Goal: Transaction & Acquisition: Purchase product/service

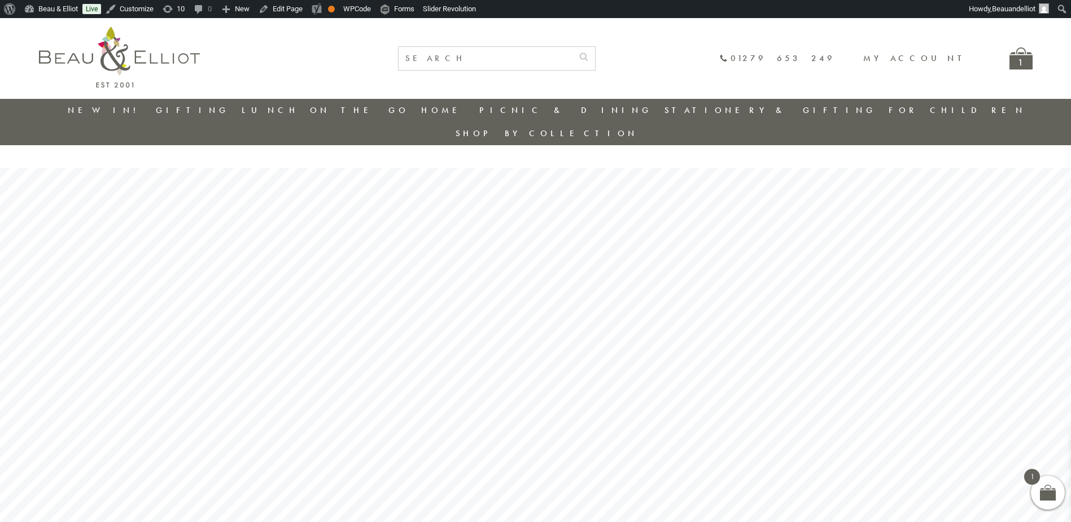
click at [1018, 56] on div "1" at bounding box center [1020, 58] width 23 height 22
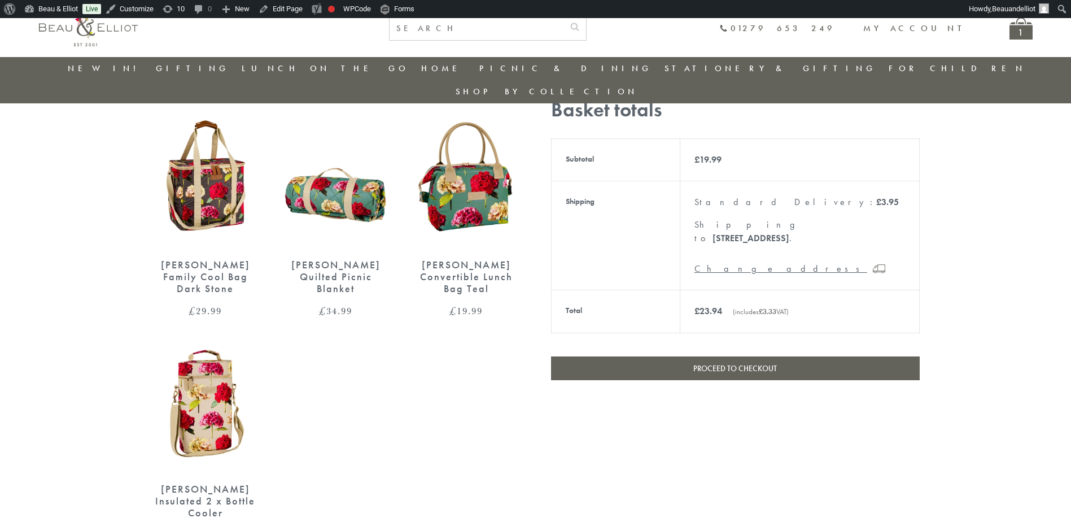
scroll to position [314, 0]
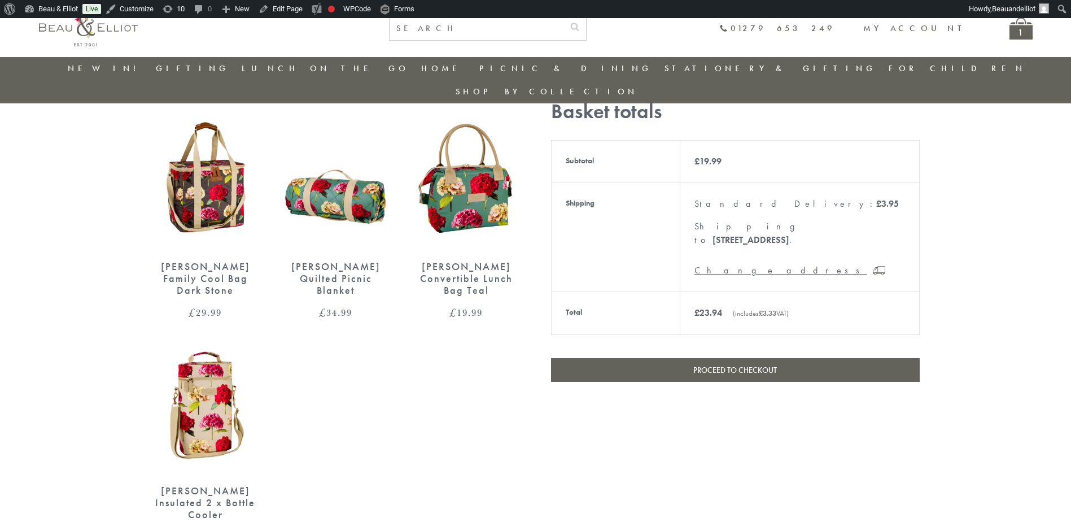
click at [877, 358] on link "Proceed to checkout" at bounding box center [735, 370] width 369 height 24
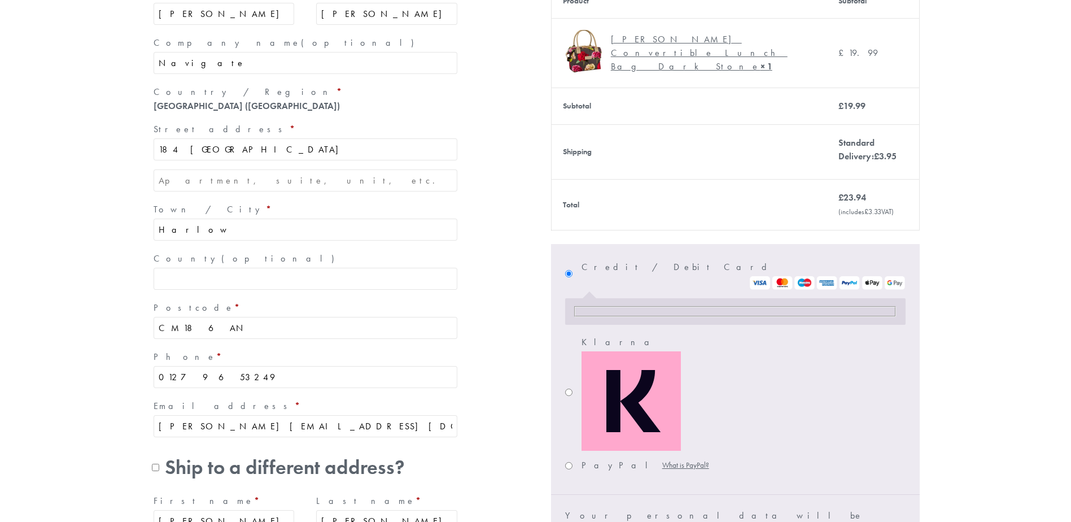
scroll to position [339, 0]
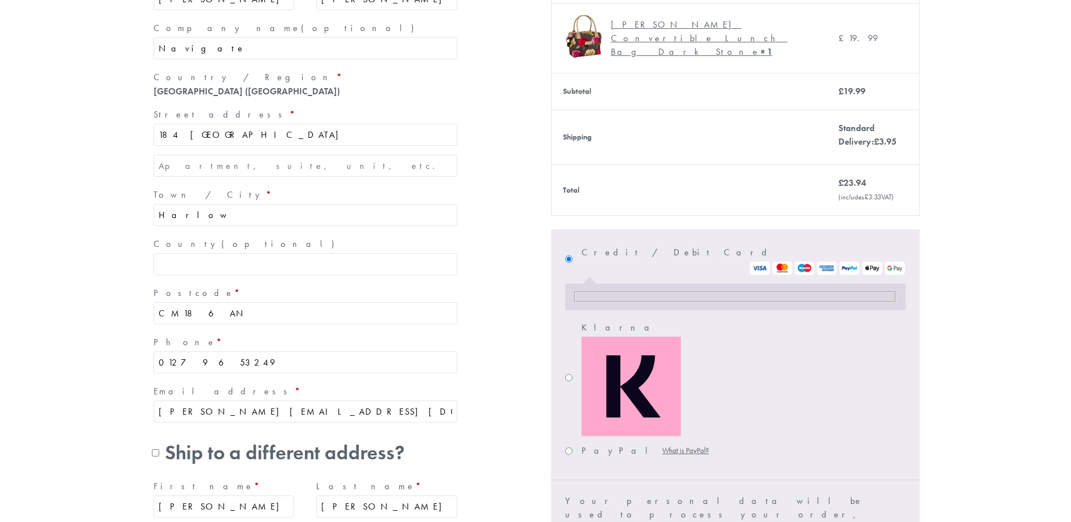
click at [570, 374] on input "Klarna" at bounding box center [568, 377] width 7 height 7
radio input "true"
click at [566, 374] on input "Klarna" at bounding box center [568, 377] width 7 height 7
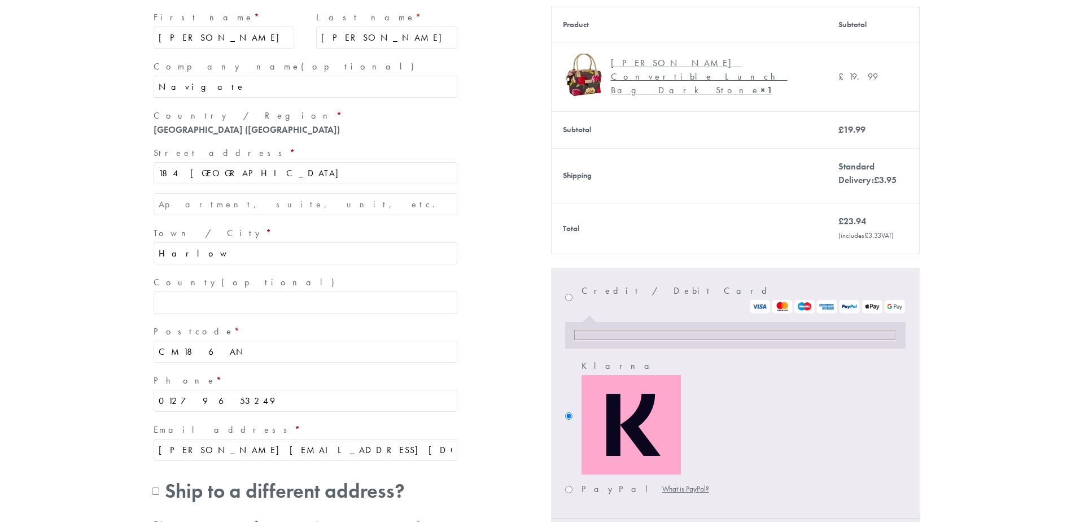
scroll to position [282, 0]
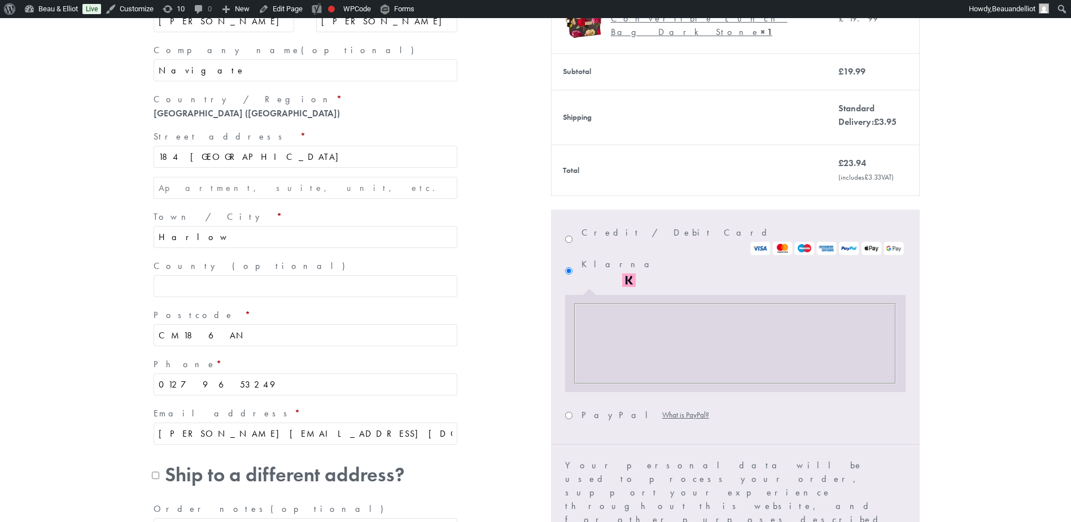
click at [570, 267] on input "Klarna" at bounding box center [568, 270] width 7 height 7
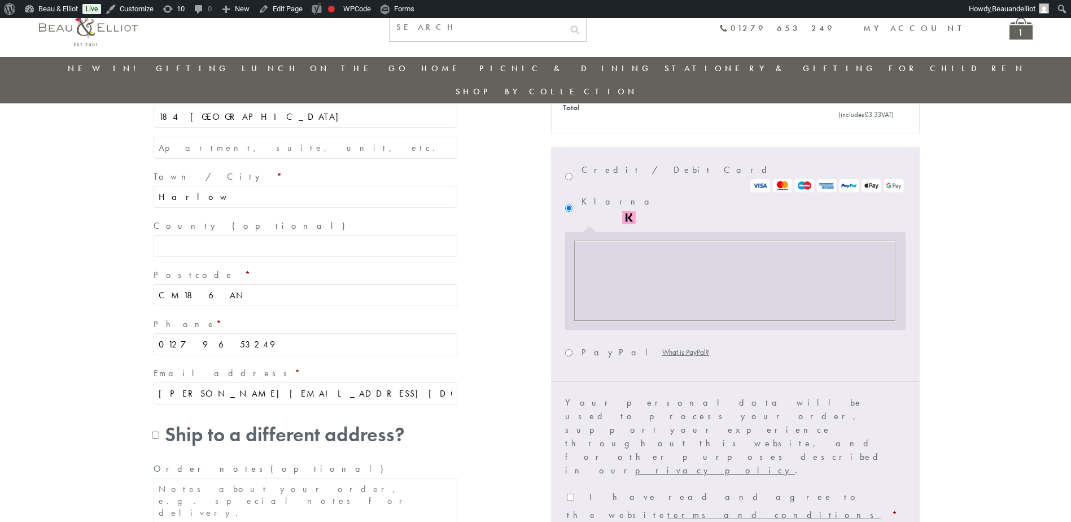
scroll to position [315, 0]
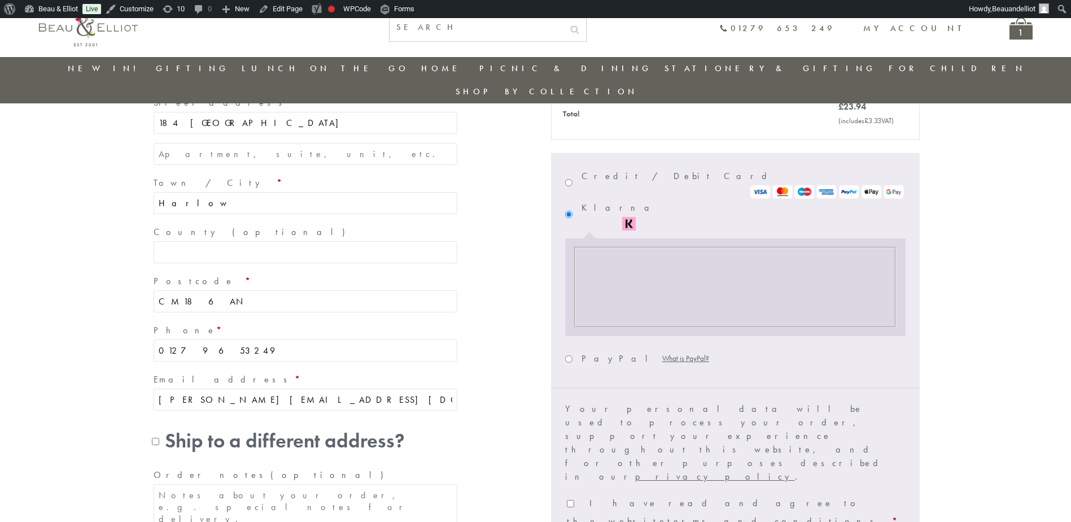
drag, startPoint x: 588, startPoint y: 137, endPoint x: 622, endPoint y: 161, distance: 41.7
click at [588, 167] on label "Credit / Debit Card" at bounding box center [742, 183] width 323 height 32
click at [572, 179] on input "Credit / Debit Card" at bounding box center [568, 182] width 7 height 7
radio input "true"
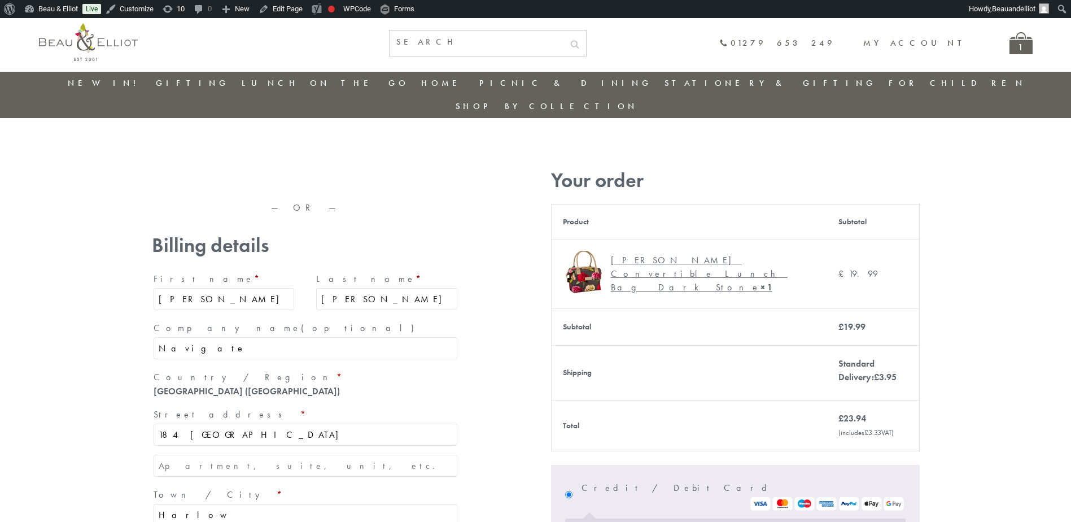
scroll to position [0, 0]
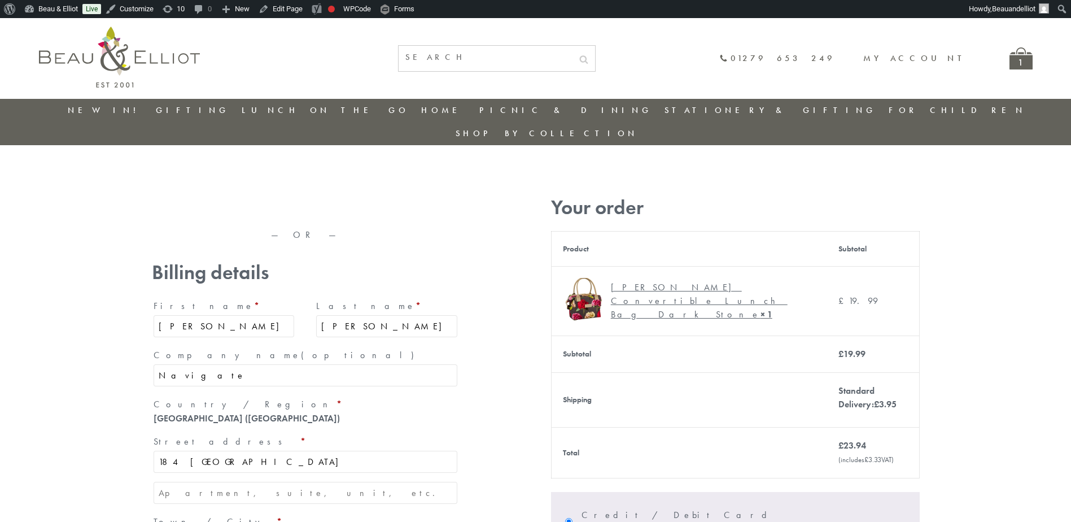
click at [164, 50] on img at bounding box center [119, 57] width 161 height 61
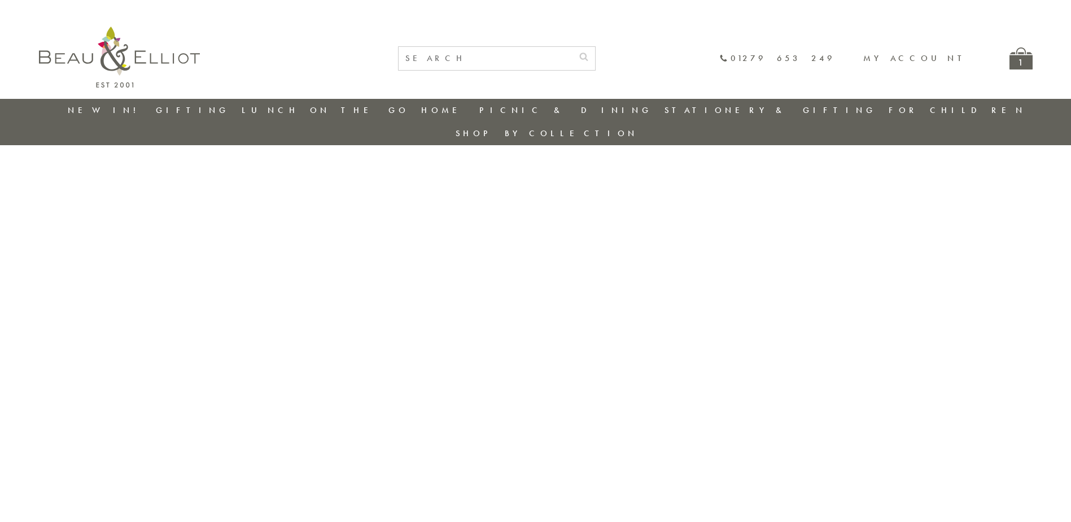
click at [1015, 61] on div "1" at bounding box center [1020, 58] width 23 height 22
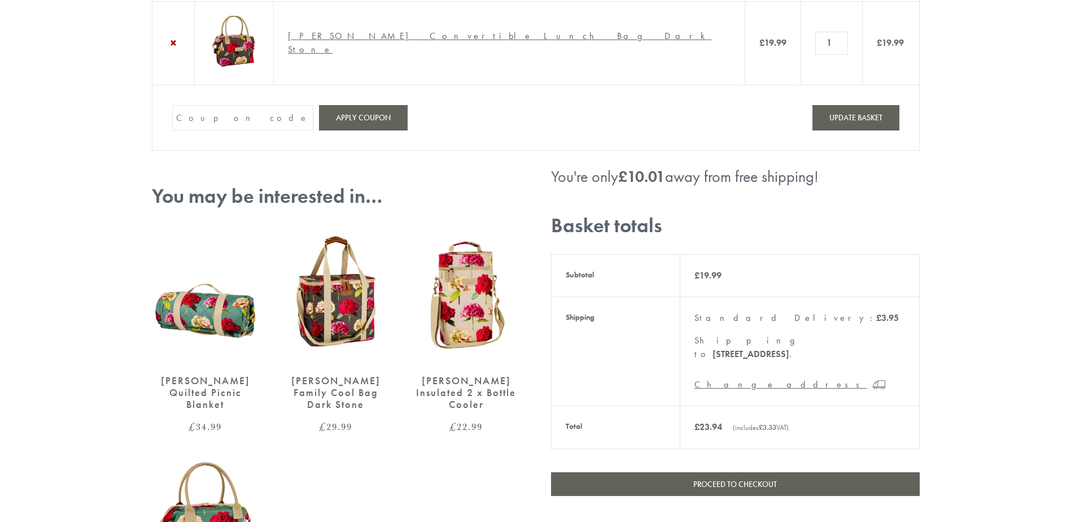
scroll to position [282, 0]
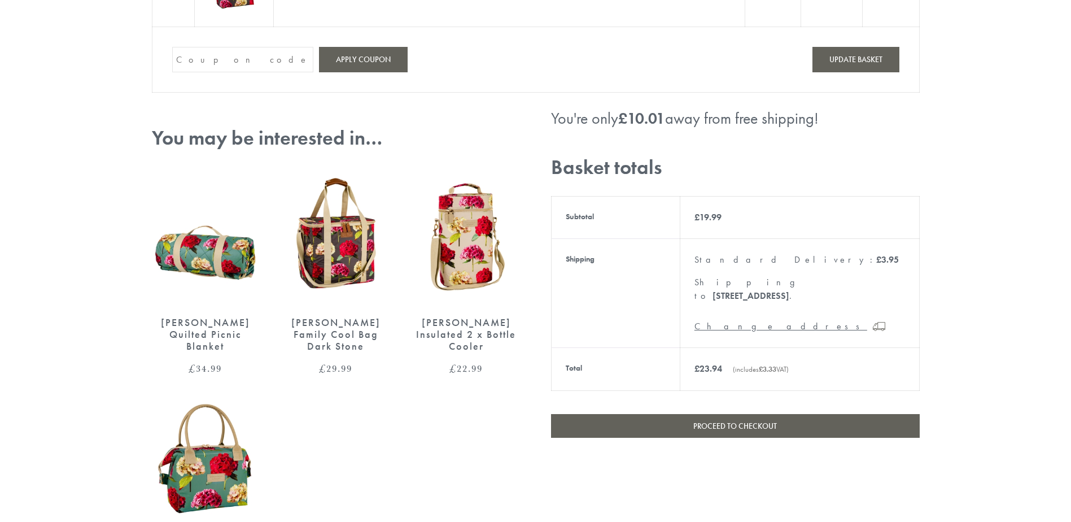
click at [792, 414] on link "Proceed to checkout" at bounding box center [735, 426] width 369 height 24
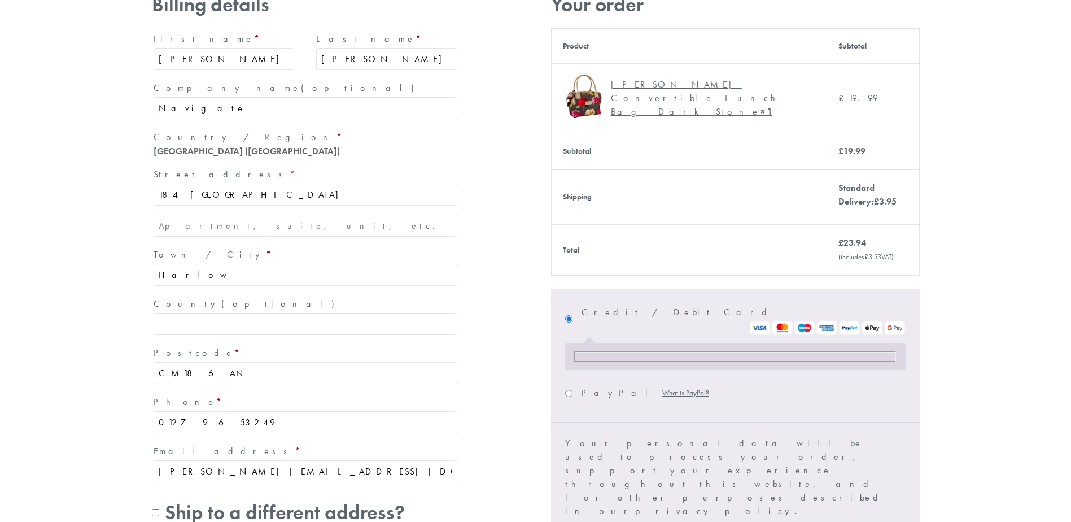
scroll to position [282, 0]
